Goal: Task Accomplishment & Management: Use online tool/utility

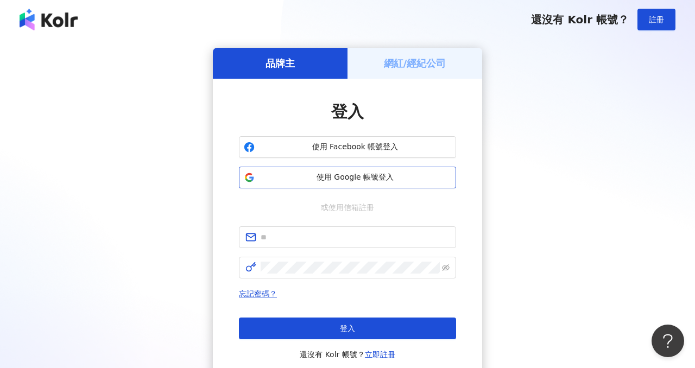
click at [389, 174] on span "使用 Google 帳號登入" at bounding box center [355, 177] width 192 height 11
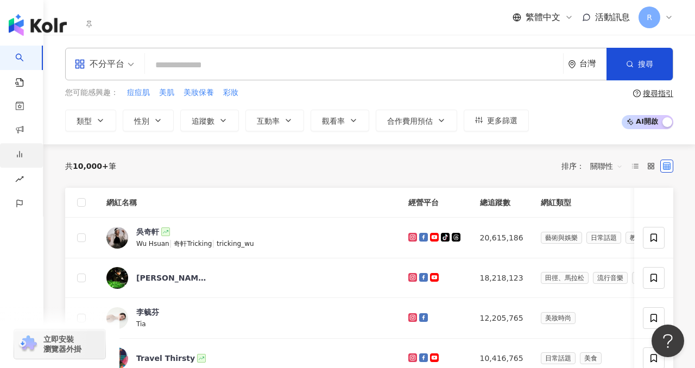
click at [21, 148] on link "洞察報告" at bounding box center [26, 164] width 22 height 42
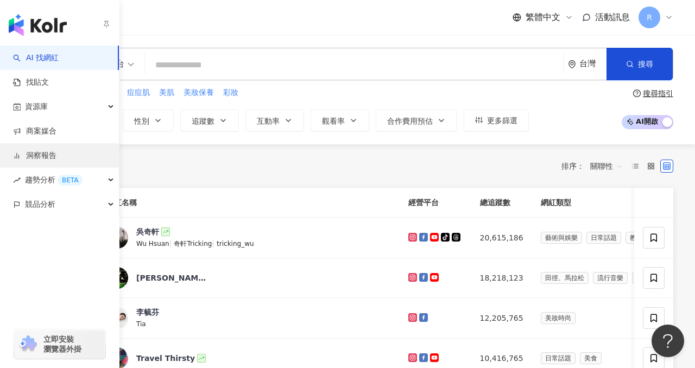
click at [51, 161] on link "洞察報告" at bounding box center [34, 156] width 43 height 11
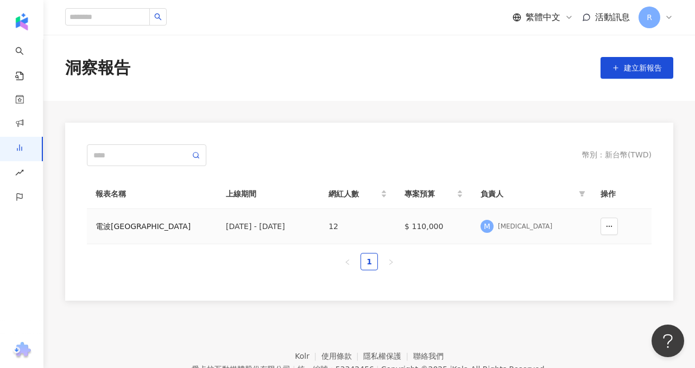
click at [109, 225] on div "電波[GEOGRAPHIC_DATA]" at bounding box center [152, 227] width 113 height 12
click at [109, 225] on div "洞察報告 建立新報告 幣別 ： 新台幣 ( TWD ) 報表名稱 上線期間 網紅人數 專案預算 負責人 操作 電波[GEOGRAPHIC_DATA] [DAT…" at bounding box center [369, 168] width 652 height 266
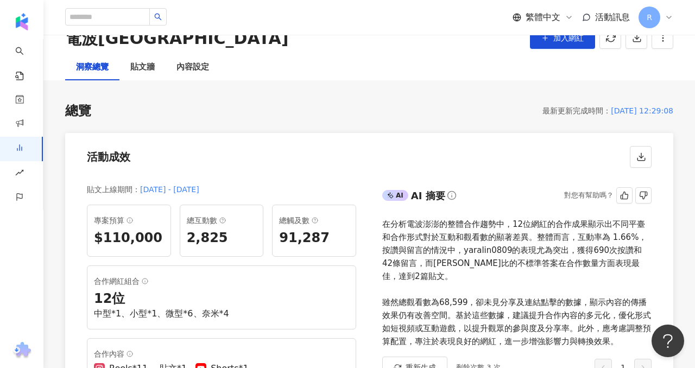
scroll to position [56, 0]
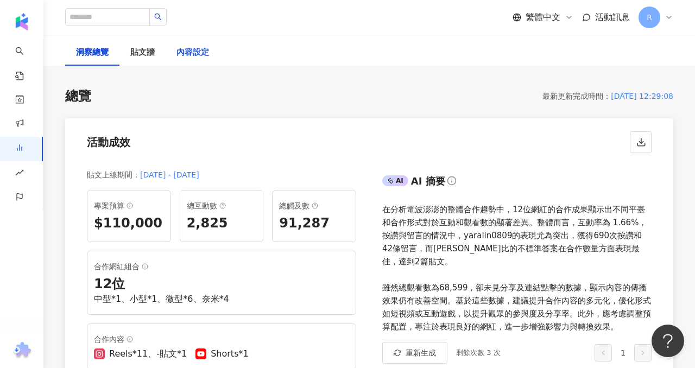
click at [199, 52] on div "內容設定" at bounding box center [193, 52] width 33 height 13
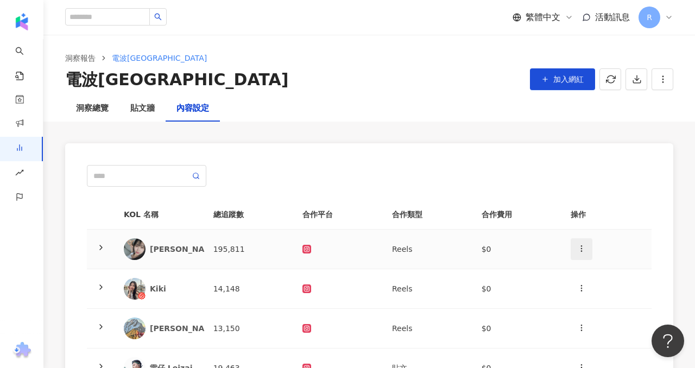
click at [576, 250] on button "button" at bounding box center [582, 250] width 22 height 22
click at [590, 274] on div "新增內容" at bounding box center [601, 275] width 42 height 12
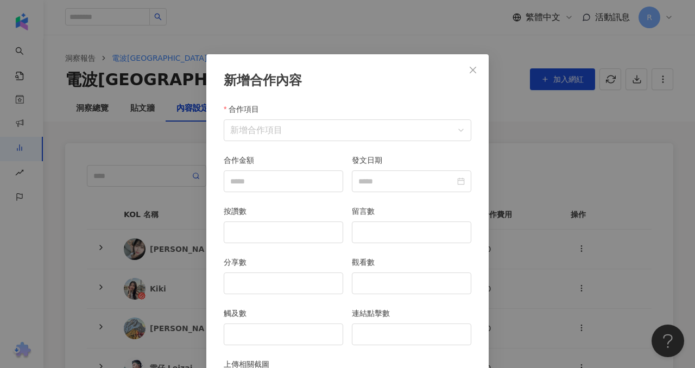
scroll to position [54, 0]
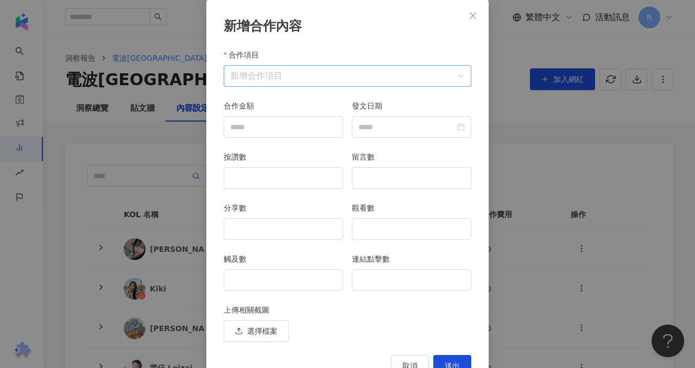
click at [371, 79] on input "合作項目" at bounding box center [347, 76] width 235 height 21
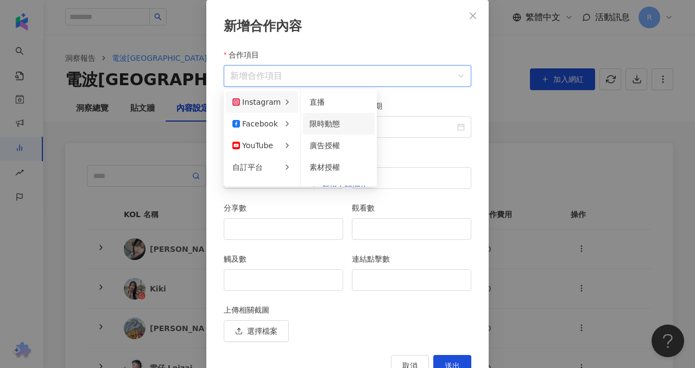
click at [317, 129] on div "限時動態" at bounding box center [339, 124] width 59 height 12
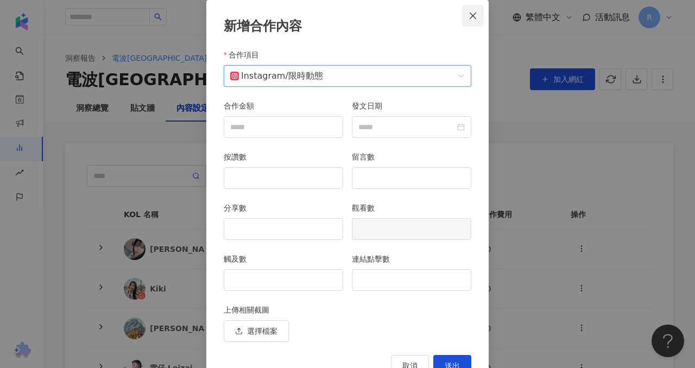
click at [477, 12] on icon "close" at bounding box center [473, 15] width 9 height 9
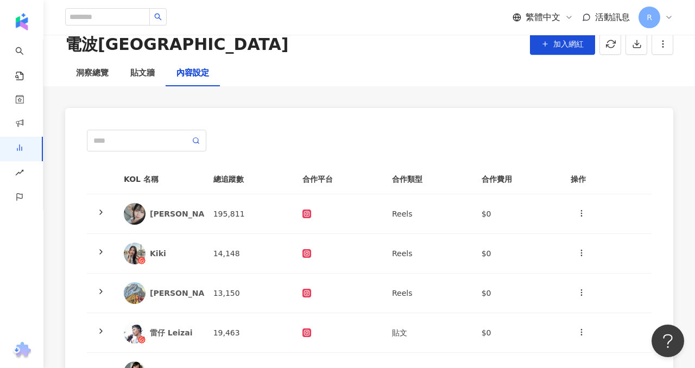
scroll to position [0, 0]
